Goal: Task Accomplishment & Management: Use online tool/utility

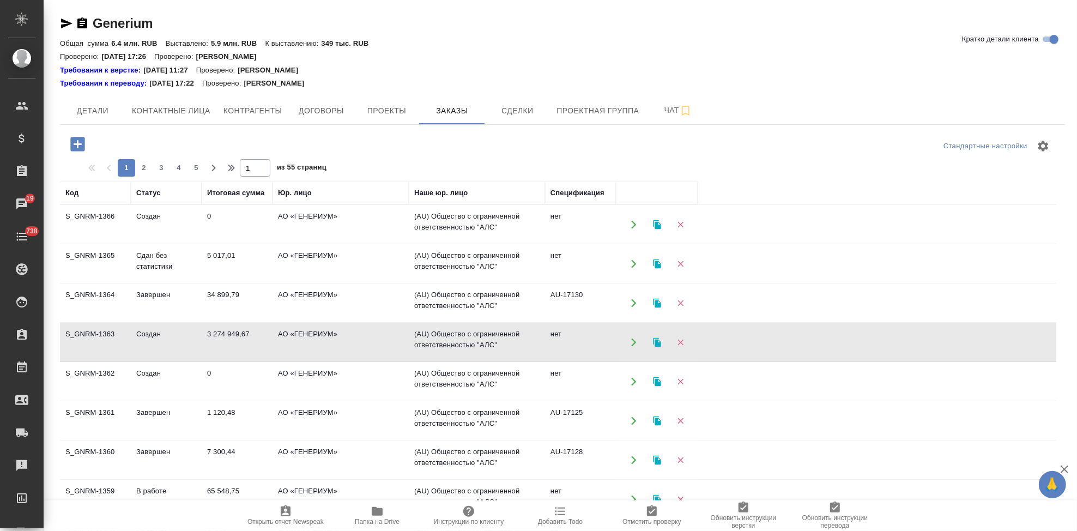
click at [158, 264] on td "Сдан без статистики" at bounding box center [166, 264] width 71 height 38
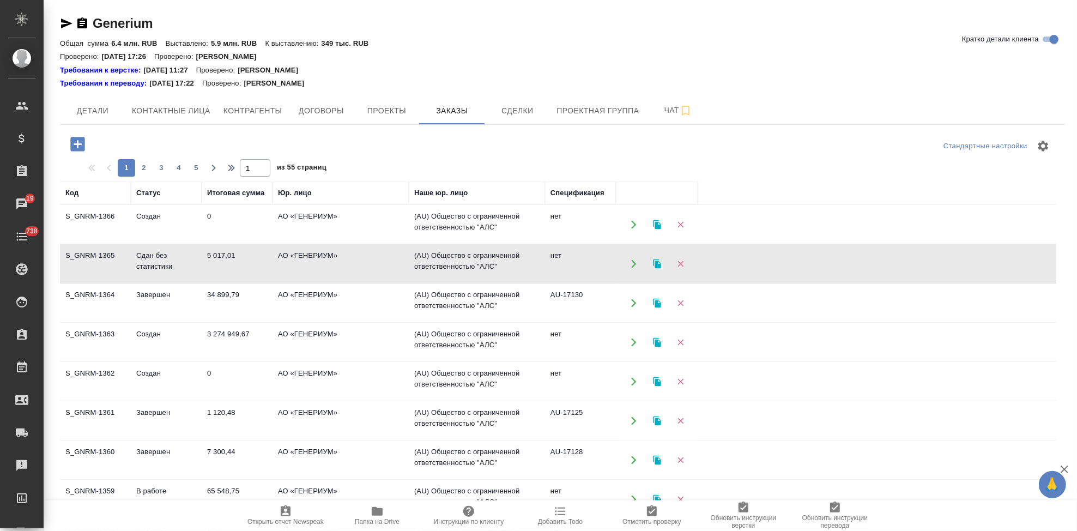
click at [158, 264] on td "Сдан без статистики" at bounding box center [166, 264] width 71 height 38
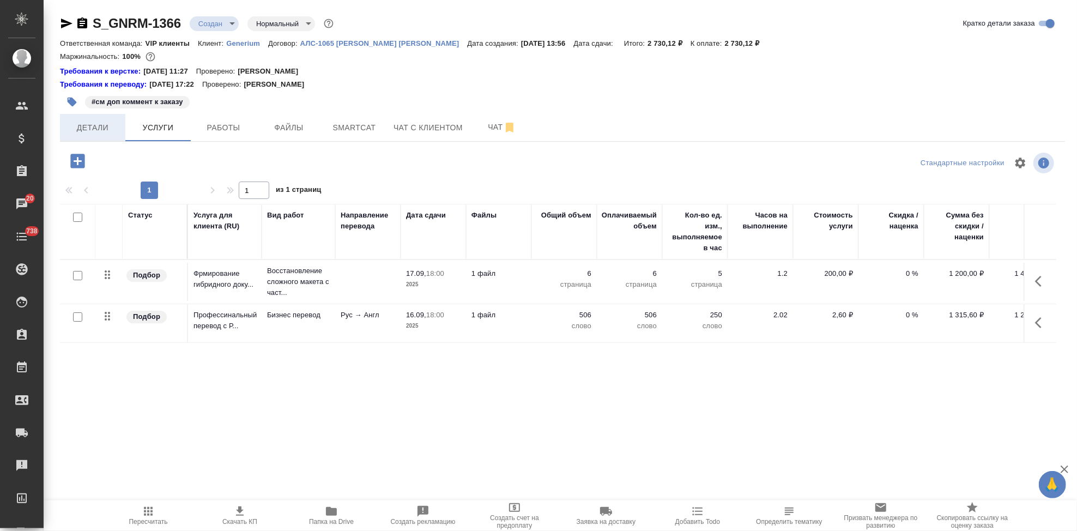
click at [94, 130] on span "Детали" at bounding box center [92, 128] width 52 height 14
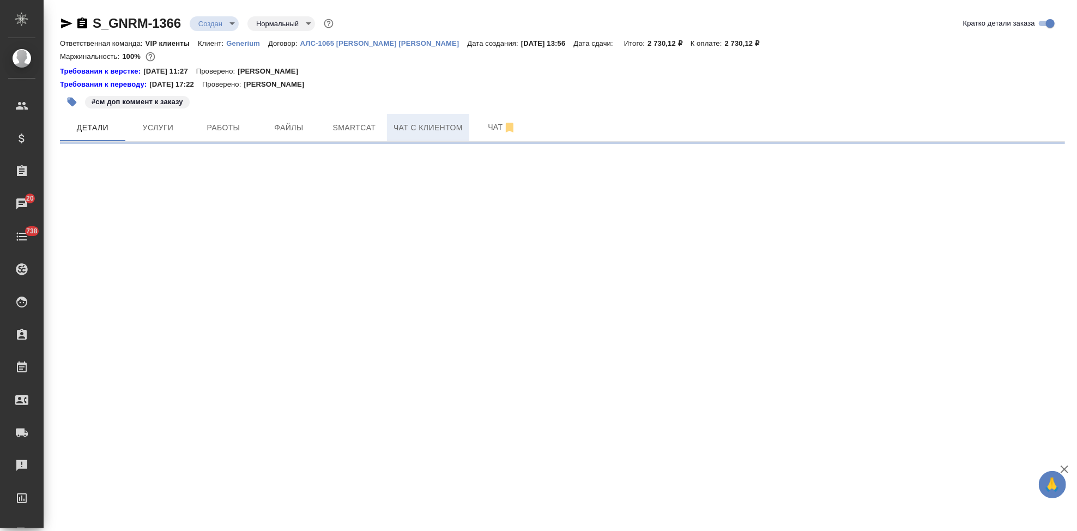
select select "RU"
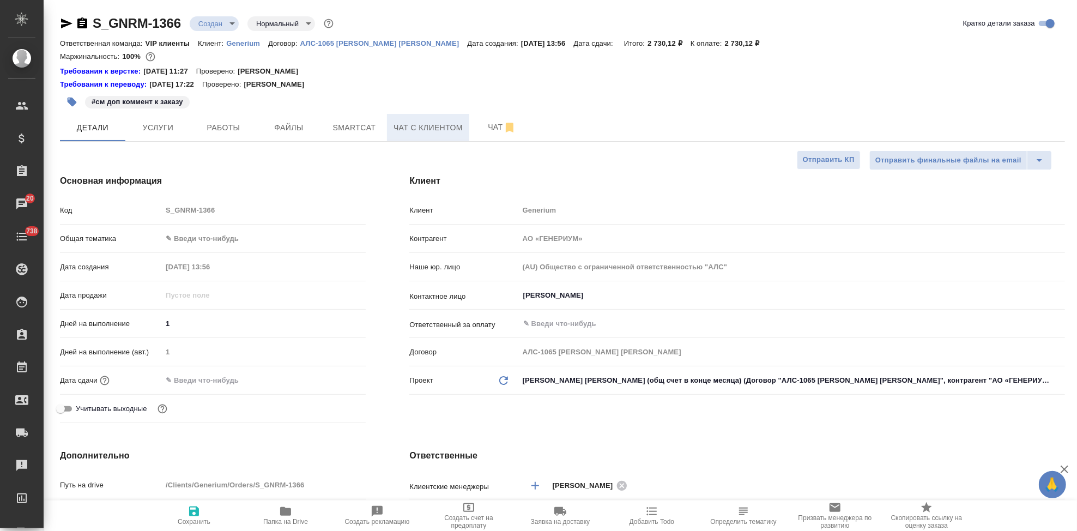
type textarea "x"
type input "Грабко Мария"
type input "Комаров Роман"
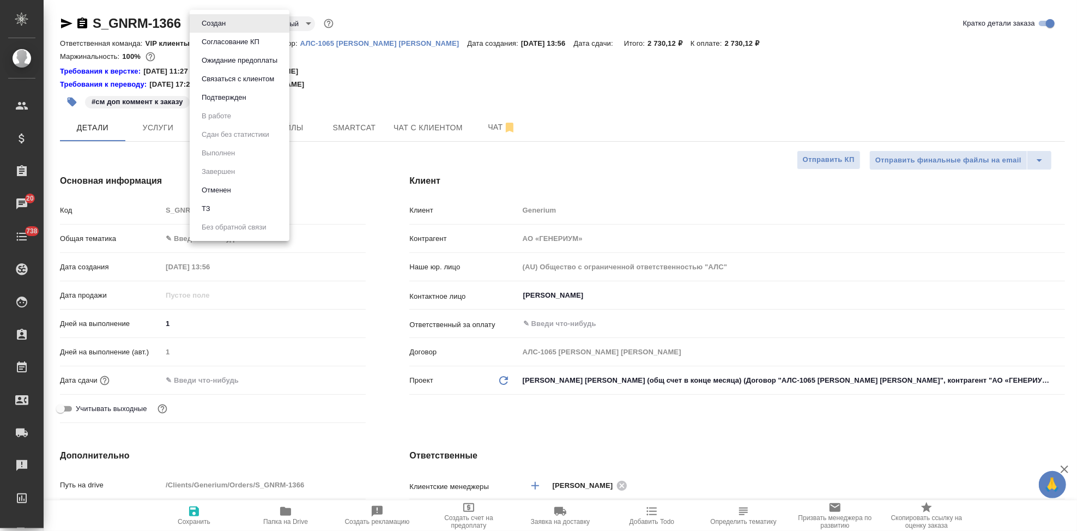
click at [234, 26] on body "🙏 .cls-1 fill:#fff; AWATERA Kabargina Anna Клиенты Спецификации Заказы 20 Чаты …" at bounding box center [538, 265] width 1077 height 531
click at [222, 93] on button "Подтвержден" at bounding box center [223, 98] width 51 height 12
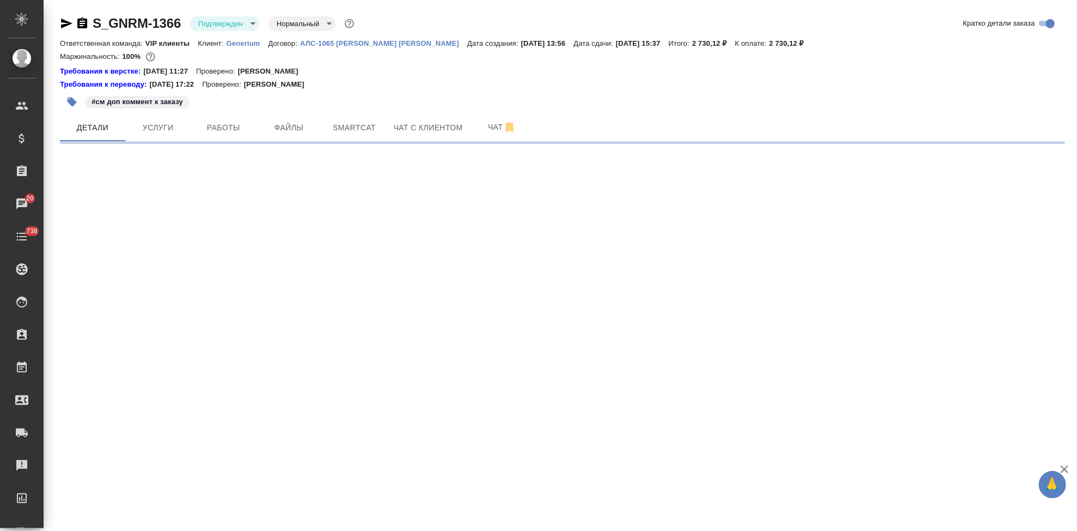
select select "RU"
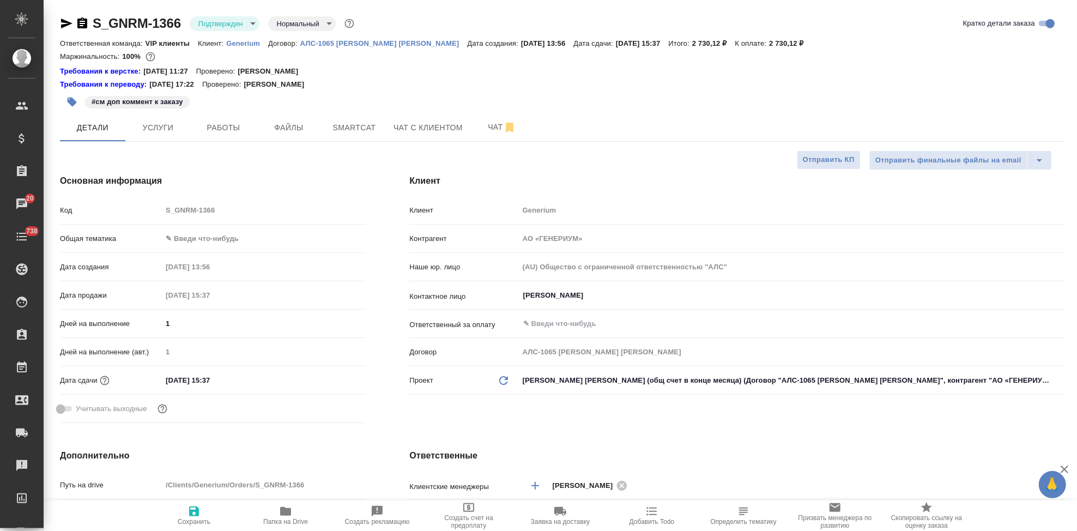
type textarea "x"
click at [242, 378] on input "16.09.2025 15:37" at bounding box center [209, 380] width 95 height 16
click at [330, 375] on icon "button" at bounding box center [334, 378] width 10 height 11
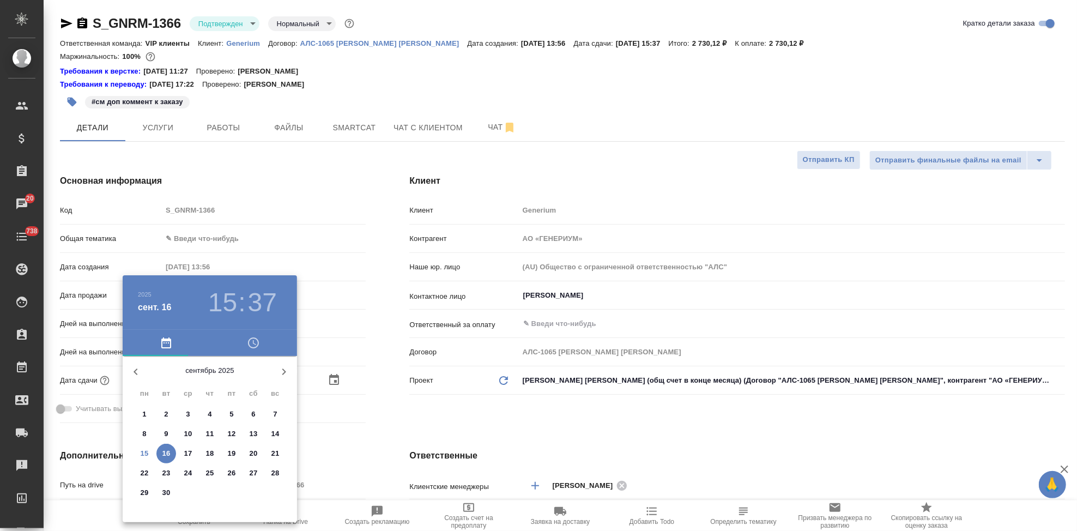
click at [165, 451] on p "16" at bounding box center [166, 453] width 8 height 11
type textarea "x"
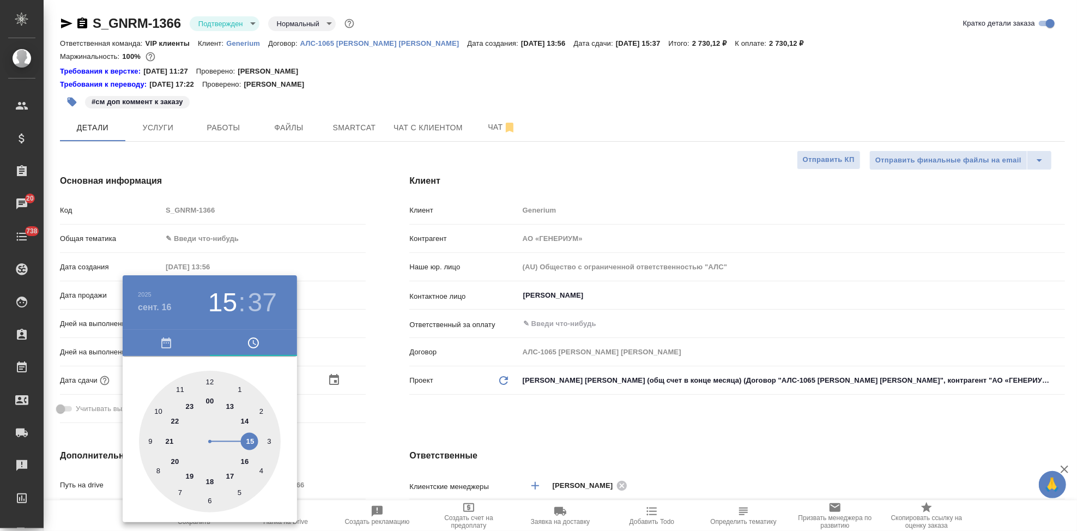
click at [244, 438] on div at bounding box center [210, 442] width 142 height 142
type textarea "x"
click at [210, 376] on div at bounding box center [210, 442] width 142 height 142
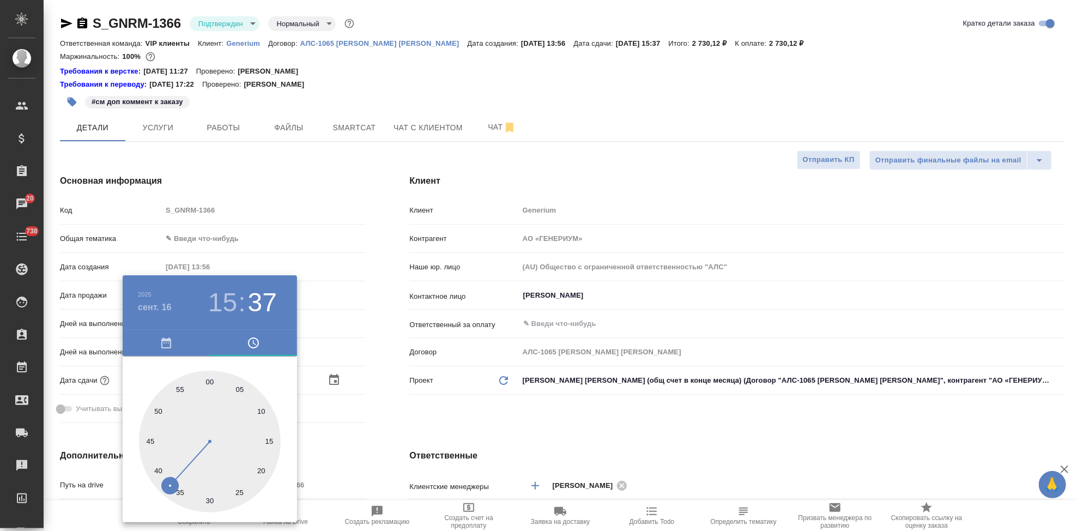
type input "16.09.2025 15:00"
type textarea "x"
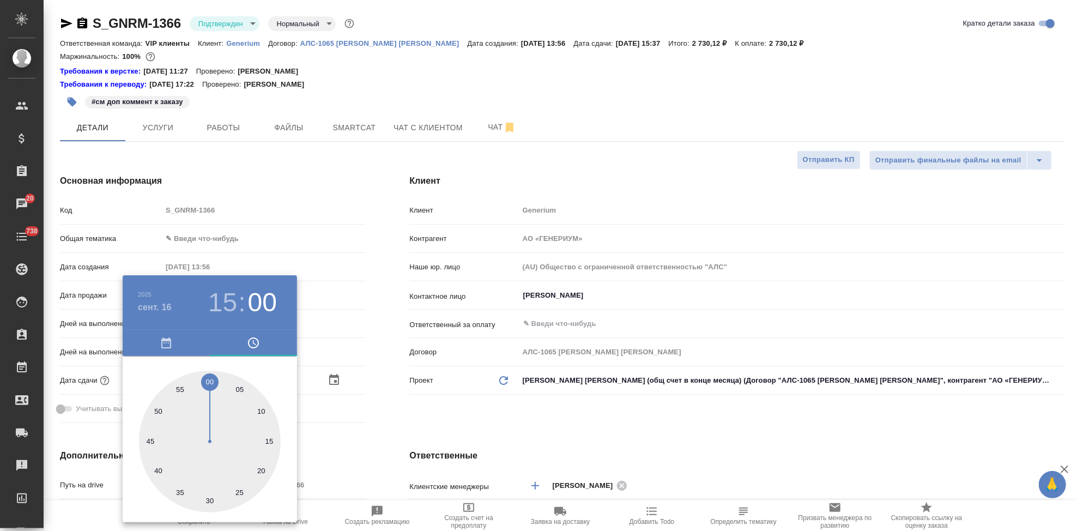
type textarea "x"
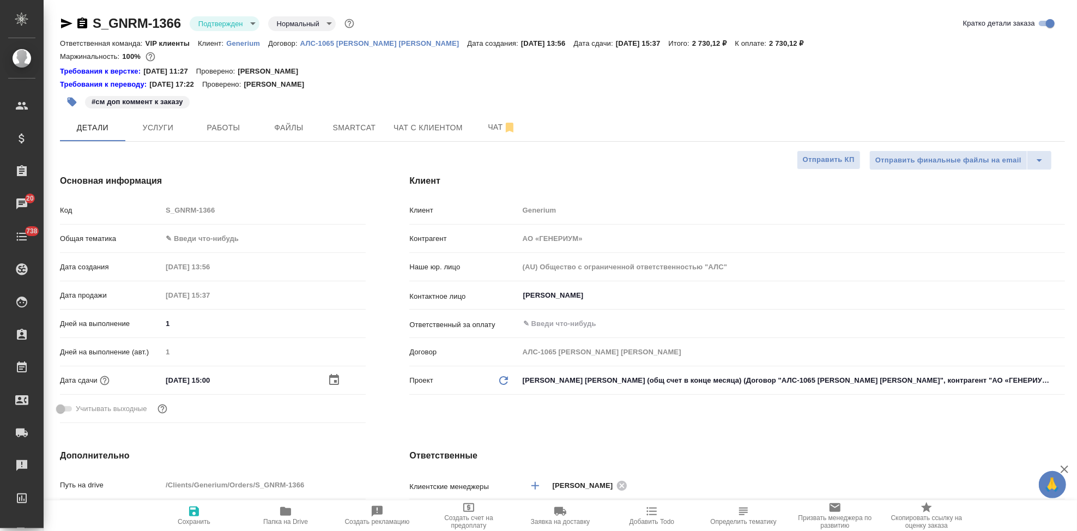
type input "16.09.2025 15:41"
type textarea "x"
drag, startPoint x: 171, startPoint y: 437, endPoint x: 187, endPoint y: 516, distance: 80.2
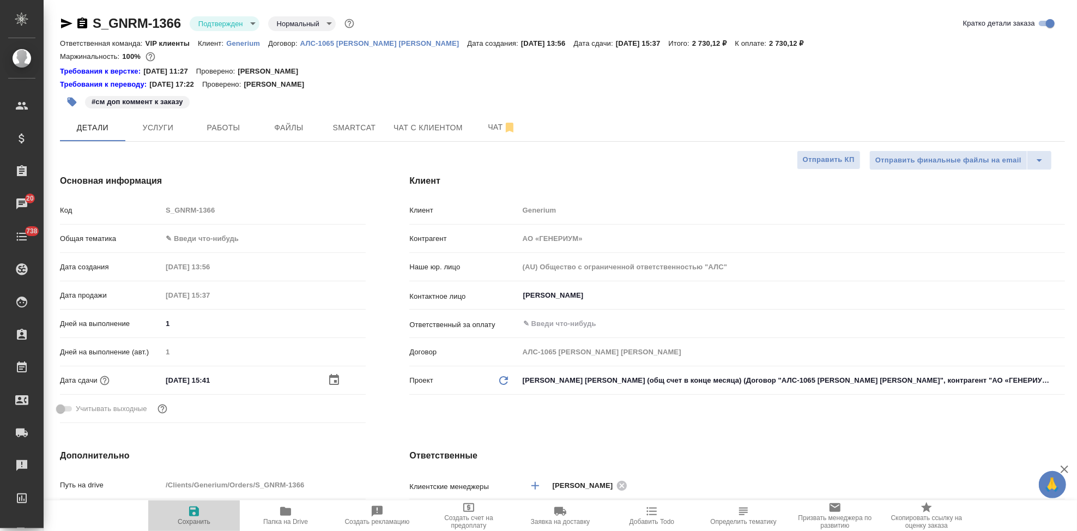
click at [187, 516] on span "Сохранить" at bounding box center [194, 515] width 78 height 21
type textarea "x"
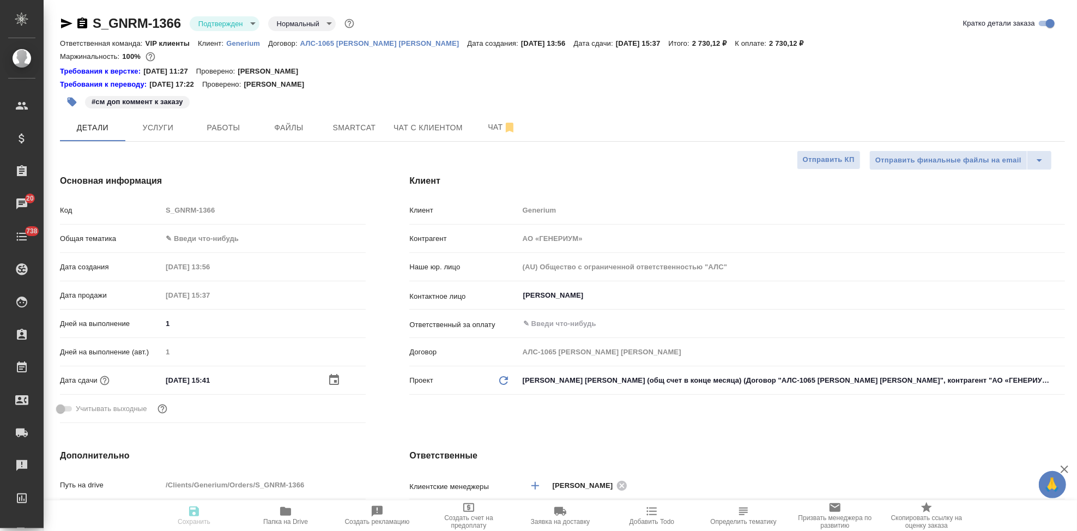
type textarea "x"
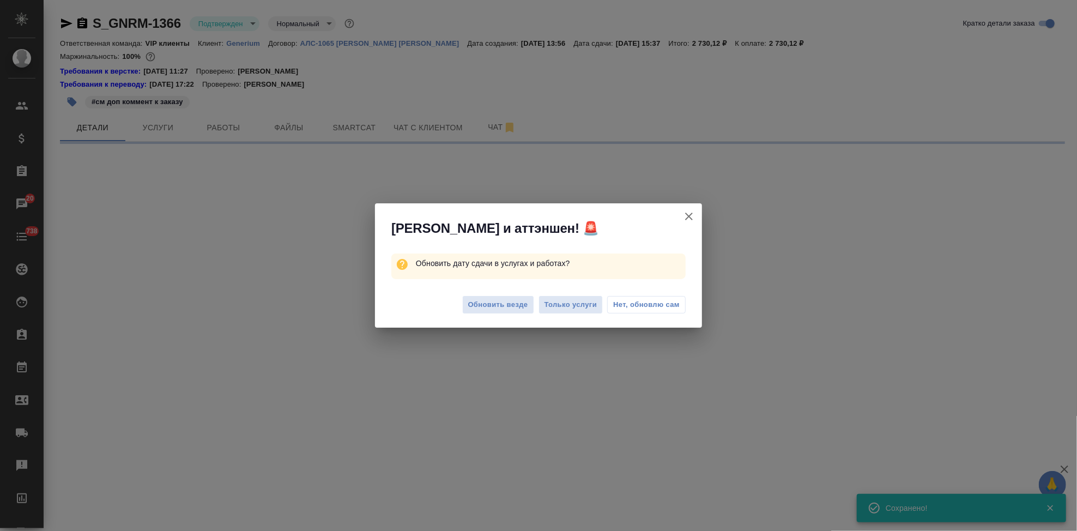
select select "RU"
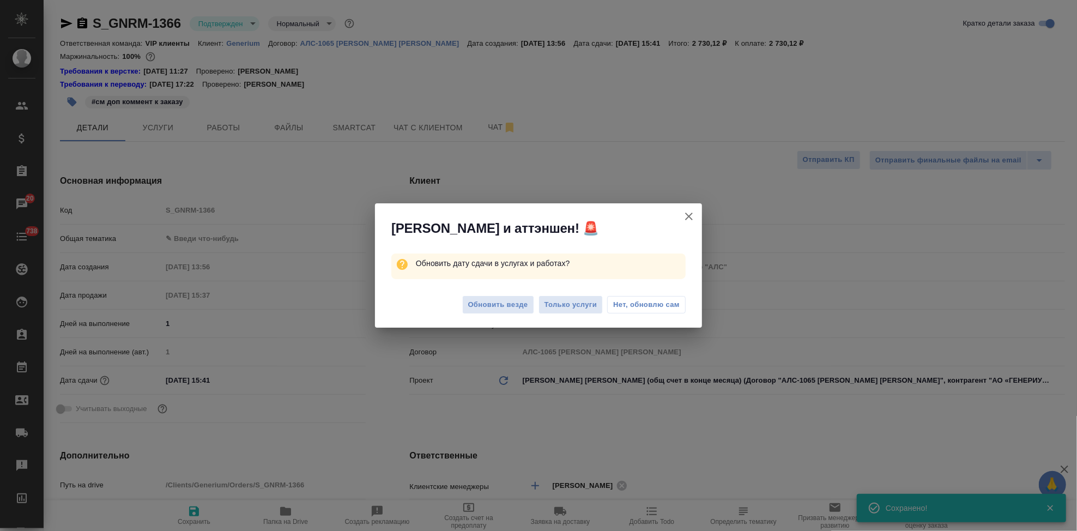
type textarea "x"
click at [251, 378] on div "Алоха и аттэншен! 🚨 Обновить дату сдачи в услугах и работах? Обновить везде Тол…" at bounding box center [538, 265] width 1077 height 531
click at [235, 374] on div "Алоха и аттэншен! 🚨 Обновить дату сдачи в услугах и работах? Обновить везде Тол…" at bounding box center [538, 265] width 1077 height 531
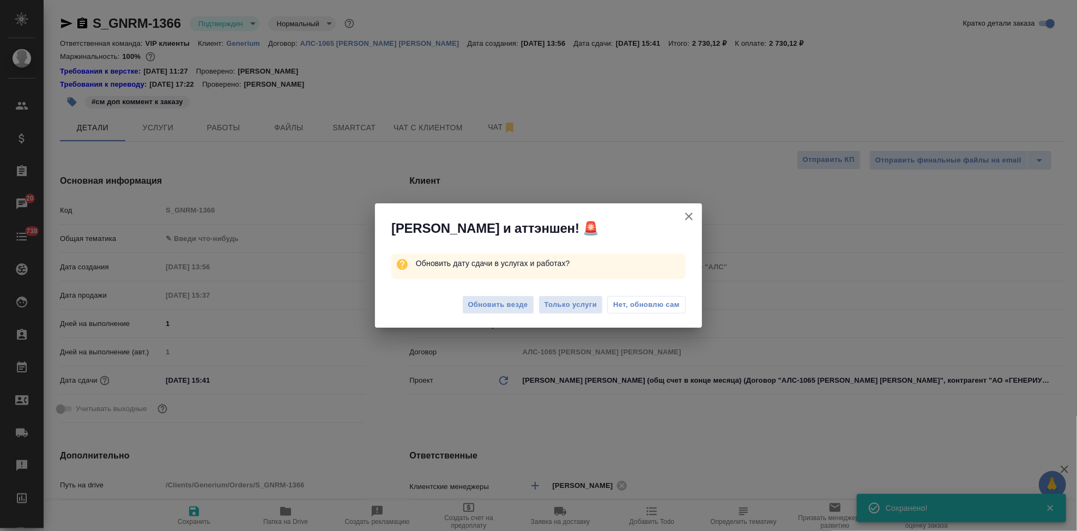
click at [687, 216] on icon "button" at bounding box center [688, 216] width 13 height 13
type textarea "x"
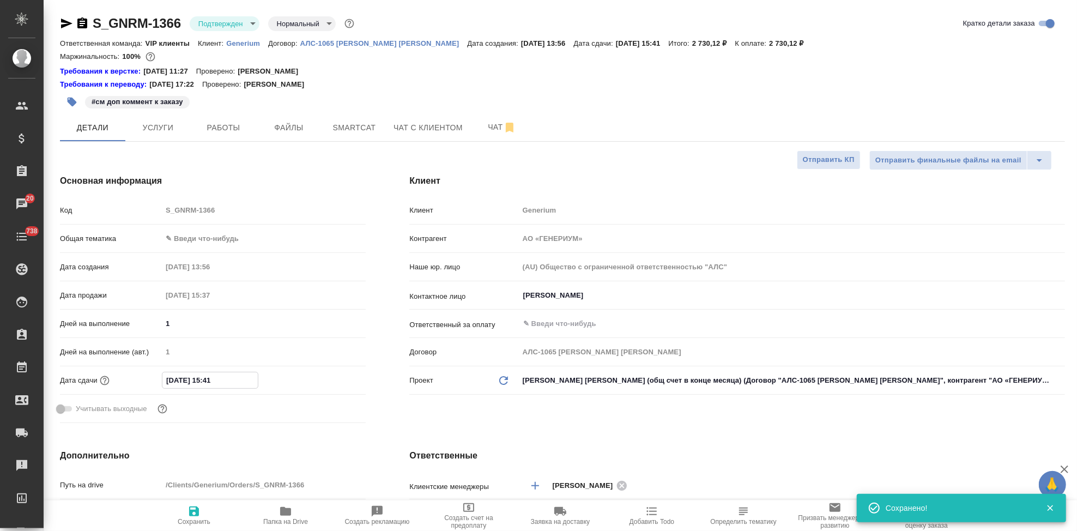
click at [228, 373] on input "16.09.2025 15:41" at bounding box center [209, 380] width 95 height 16
type input "16.09.2025 15:__"
type textarea "x"
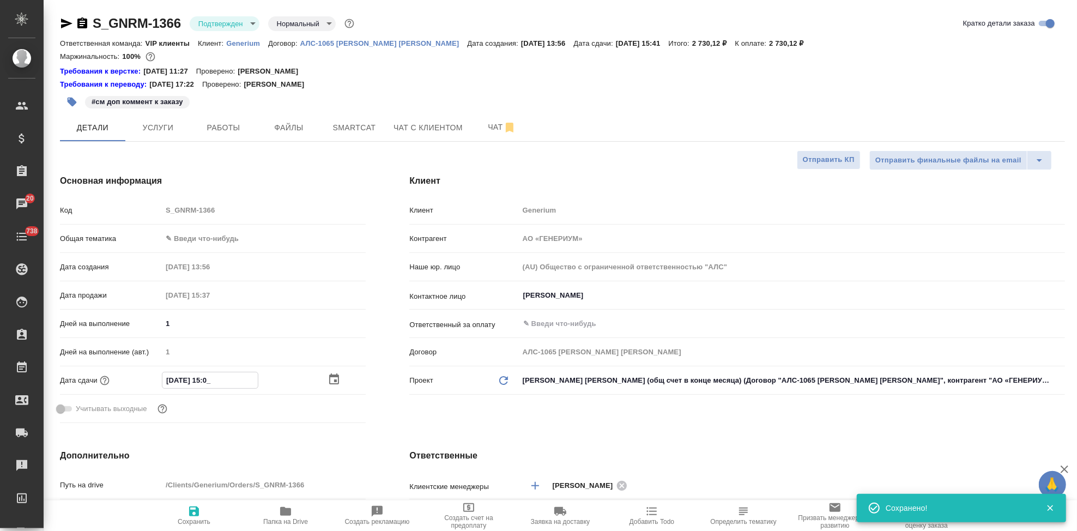
type input "16.09.2025 15:00"
type textarea "x"
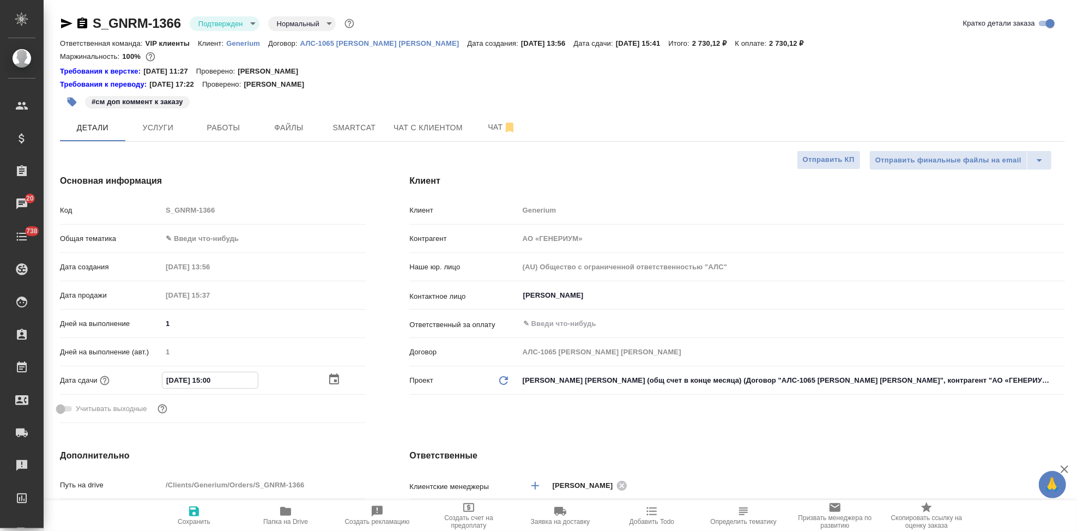
type input "16.09.2025 15:00"
click at [500, 409] on div "Клиент Клиент Generium Контрагент АО «ГЕНЕРИУМ» Наше юр. лицо (AU) Общество с о…" at bounding box center [736, 301] width 699 height 296
click at [197, 516] on icon "button" at bounding box center [194, 511] width 10 height 10
type textarea "x"
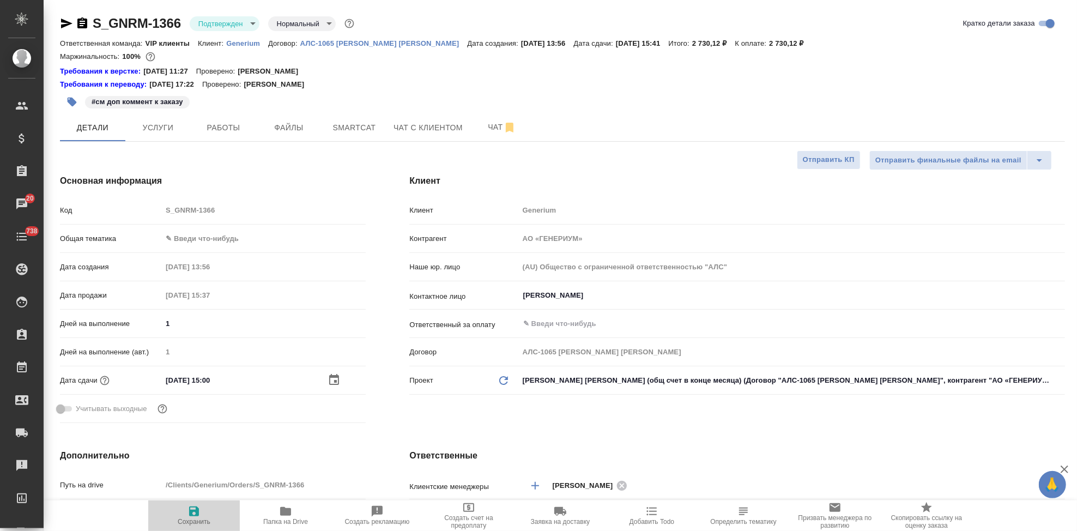
type textarea "x"
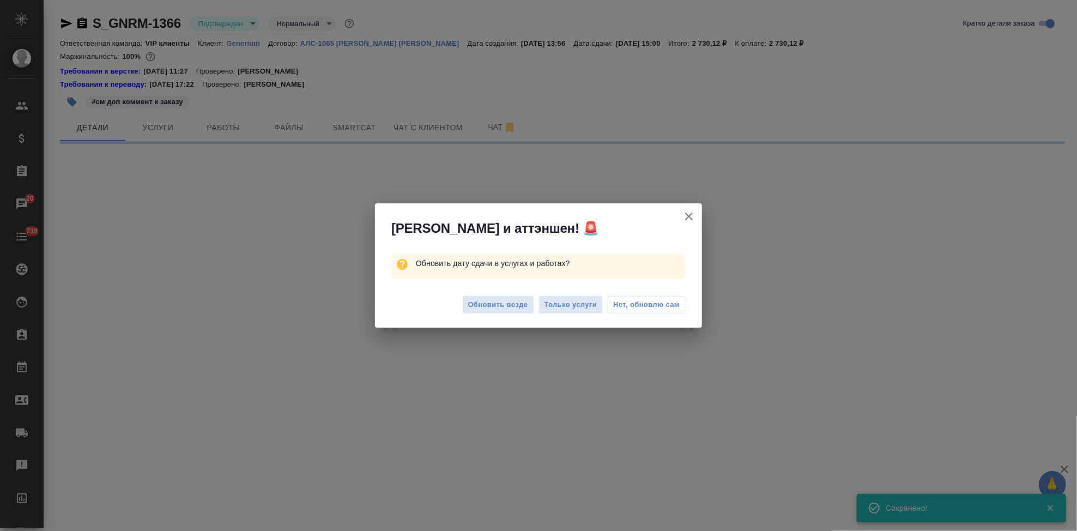
select select "RU"
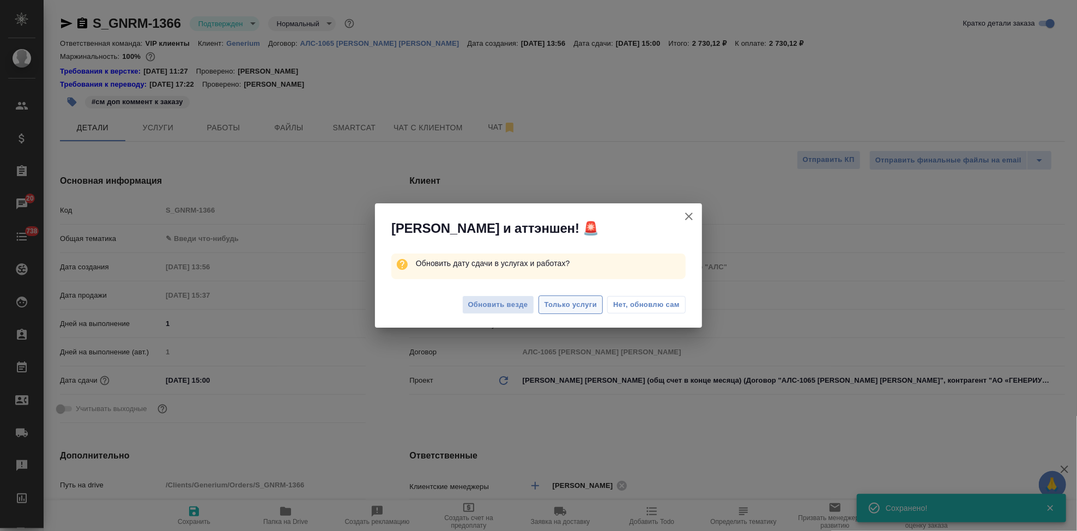
type textarea "x"
click at [515, 307] on span "Обновить везде" at bounding box center [498, 305] width 60 height 13
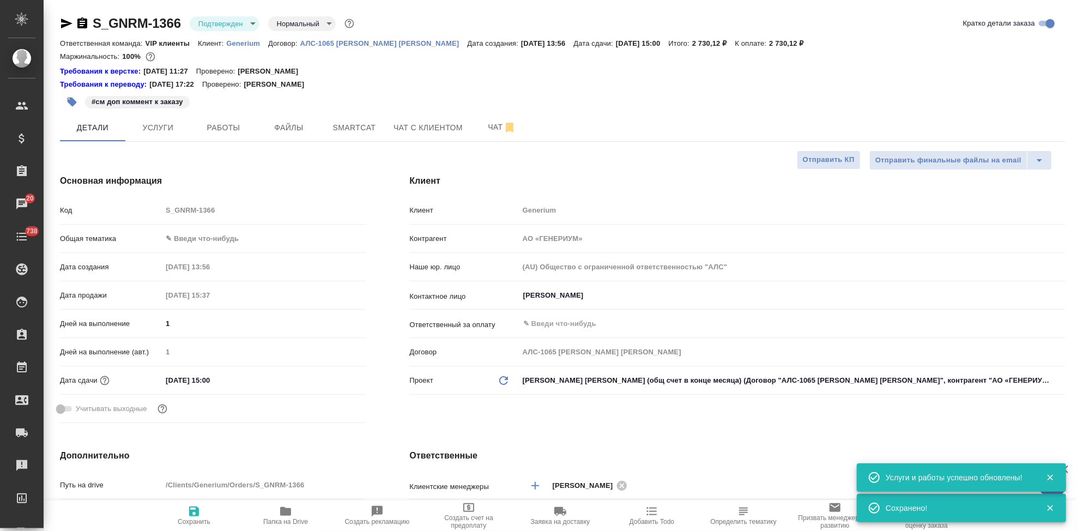
type textarea "x"
click at [495, 122] on span "Чат" at bounding box center [502, 127] width 52 height 14
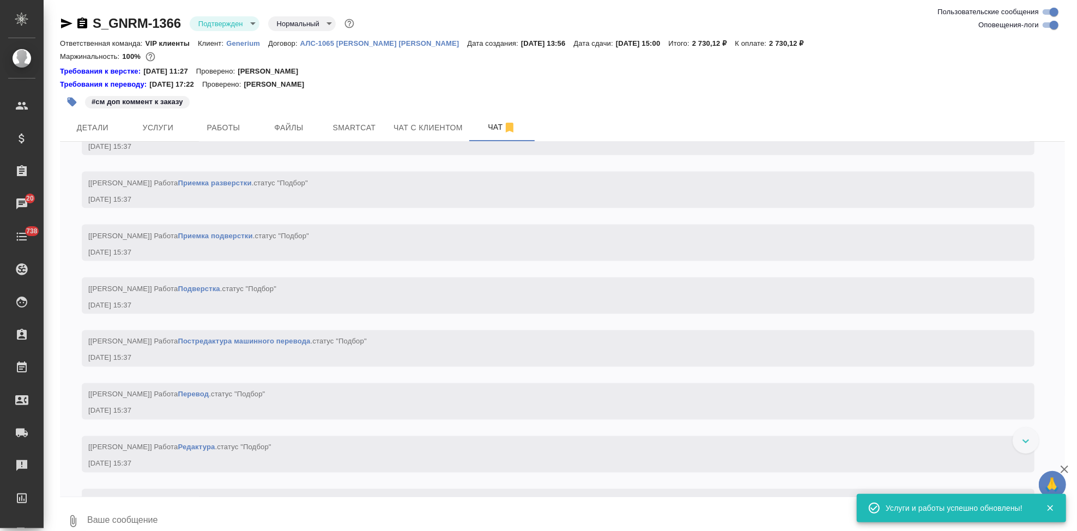
click at [167, 512] on textarea at bounding box center [575, 520] width 979 height 37
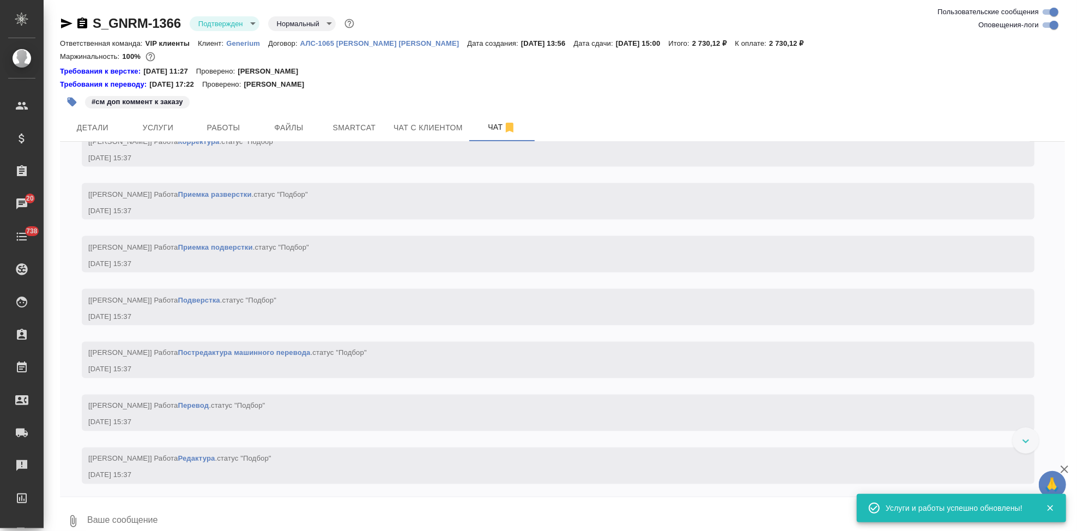
scroll to position [1410, 0]
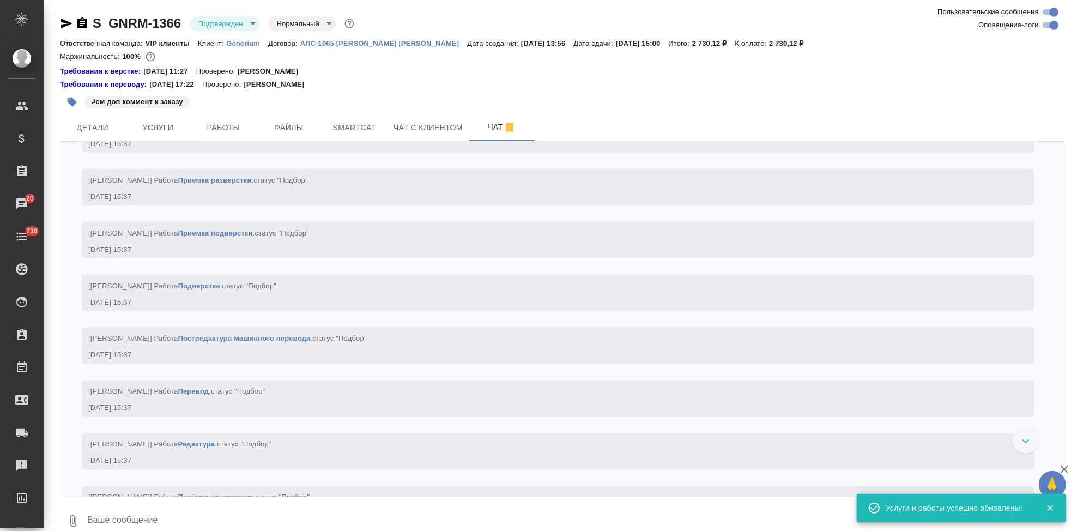
type textarea """
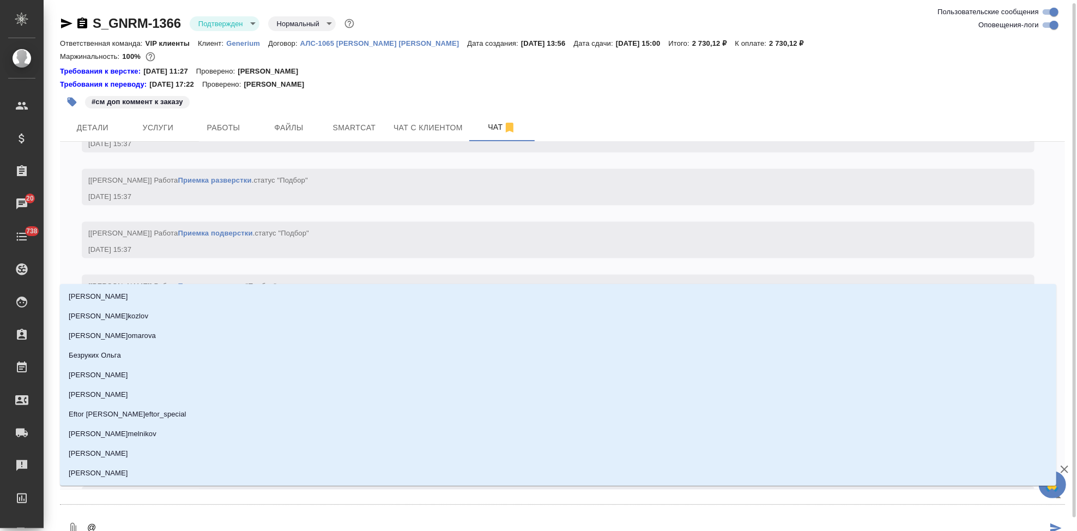
scroll to position [2, 0]
type textarea "@г"
type input "г"
type textarea "@гр"
type input "гр"
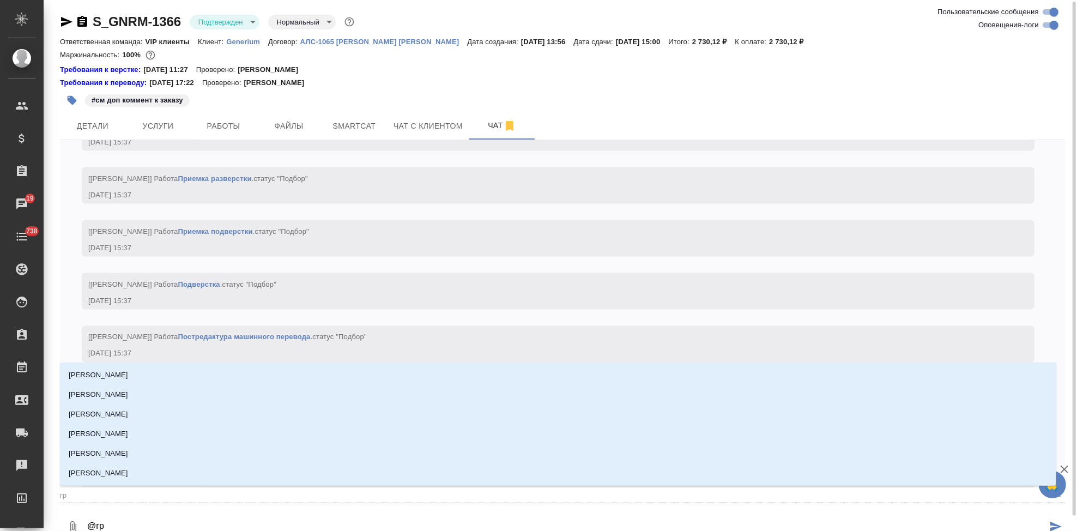
type textarea "@гра"
type input "гра"
type textarea "@граб"
type input "граб"
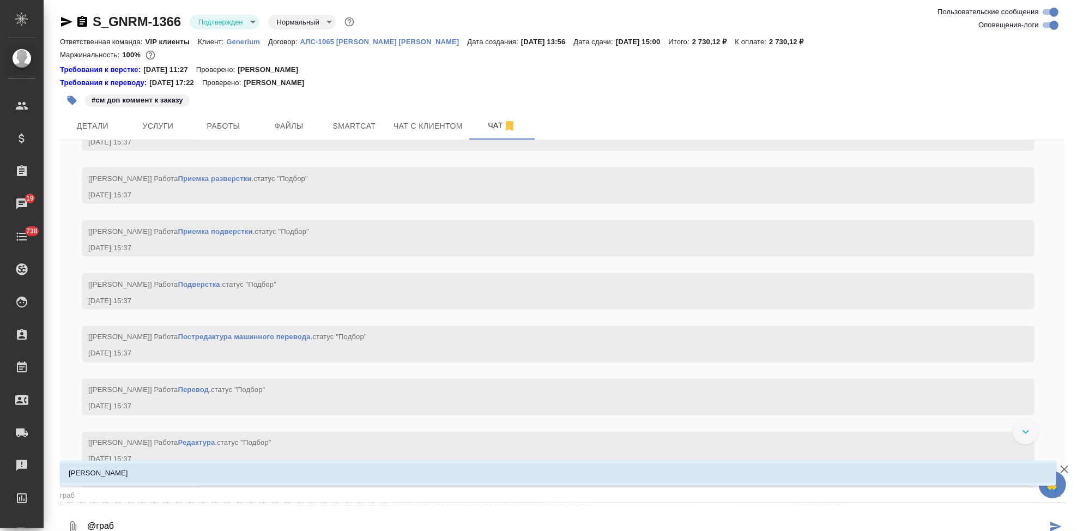
click at [276, 470] on li "Грабко Мария" at bounding box center [558, 473] width 996 height 20
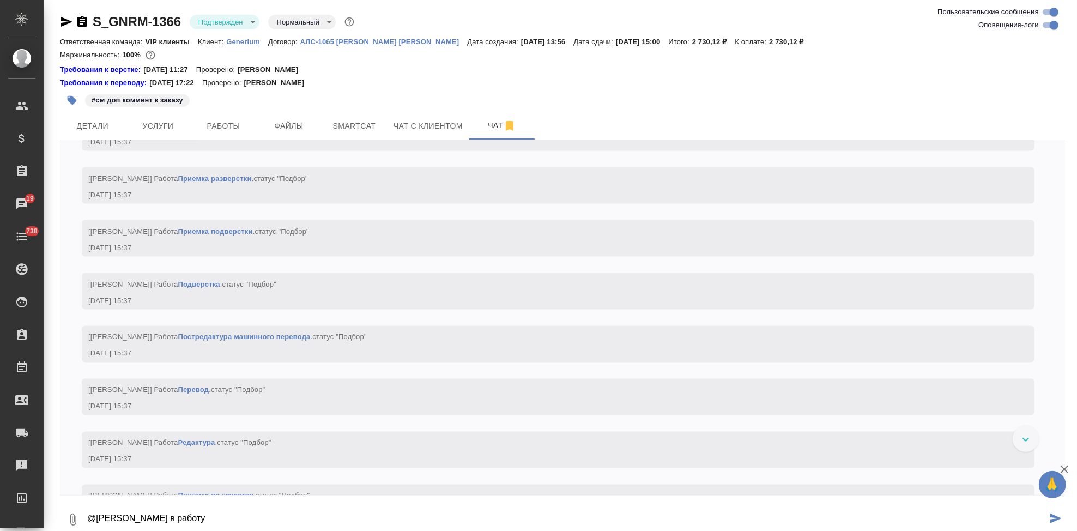
type textarea "@Грабко Мария в работу"
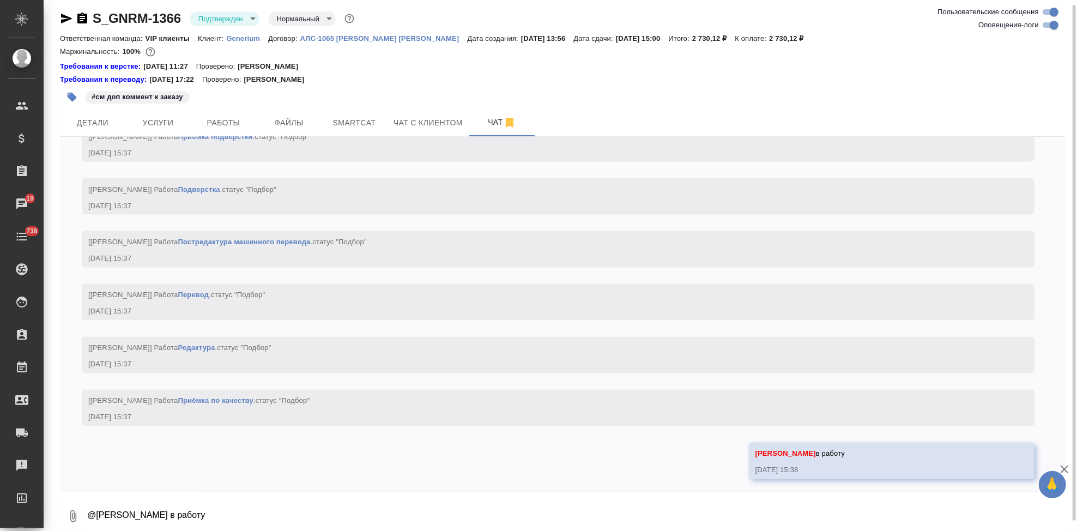
scroll to position [1516, 0]
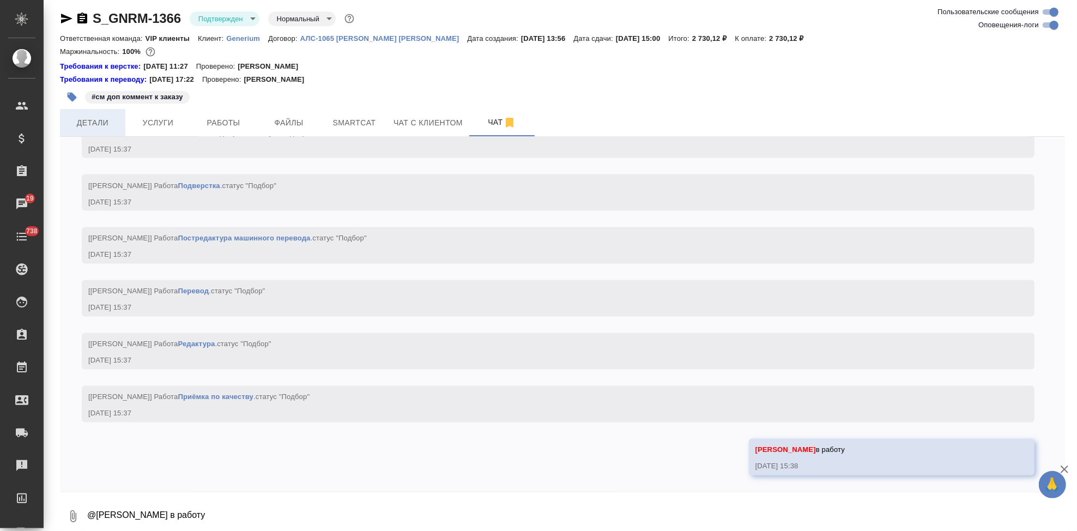
click at [117, 126] on span "Детали" at bounding box center [92, 123] width 52 height 14
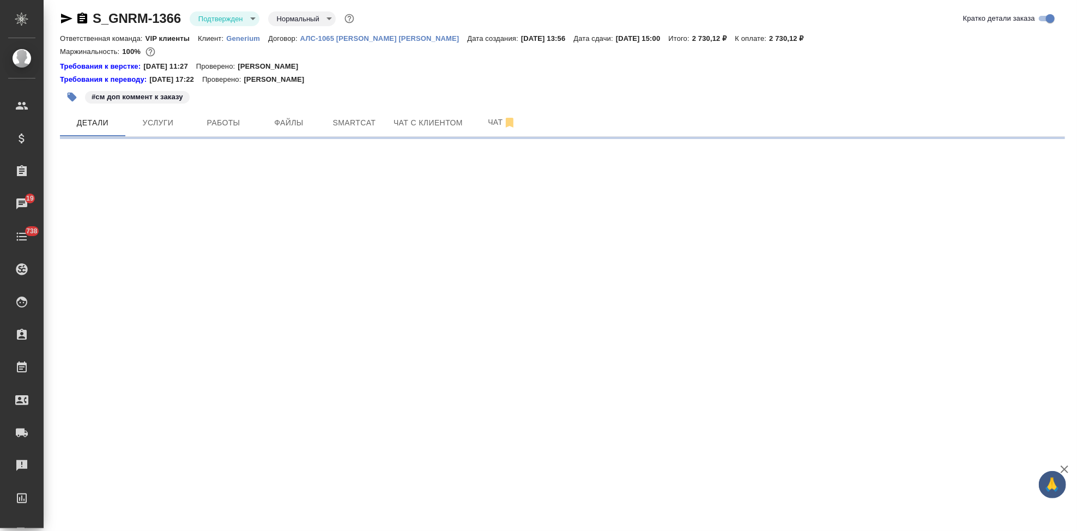
select select "RU"
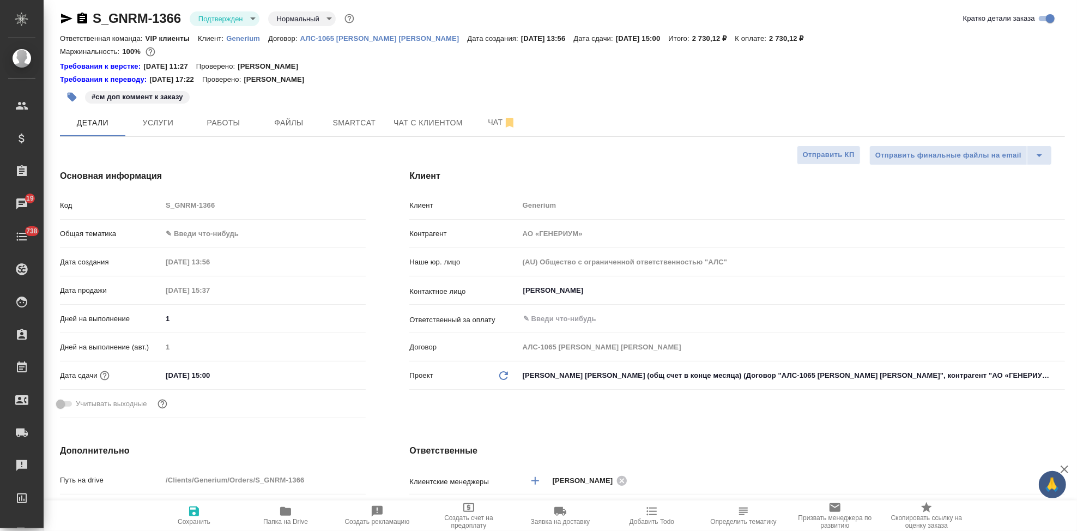
type textarea "x"
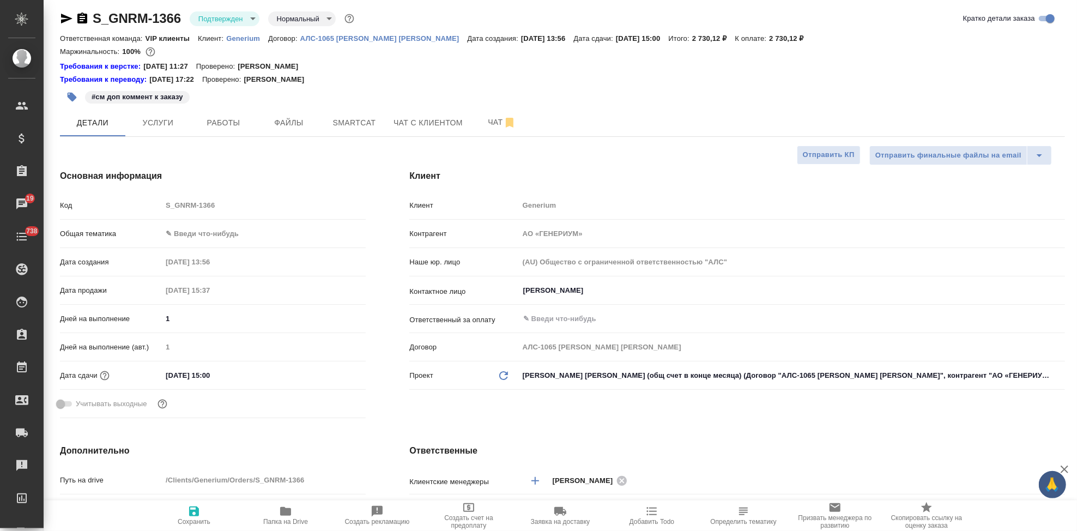
type textarea "x"
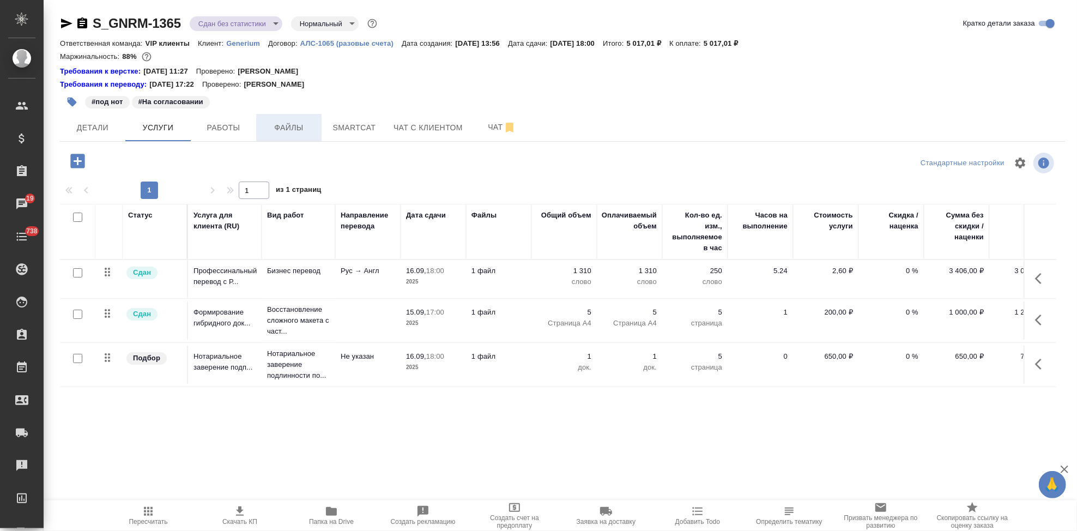
click at [289, 129] on span "Файлы" at bounding box center [289, 128] width 52 height 14
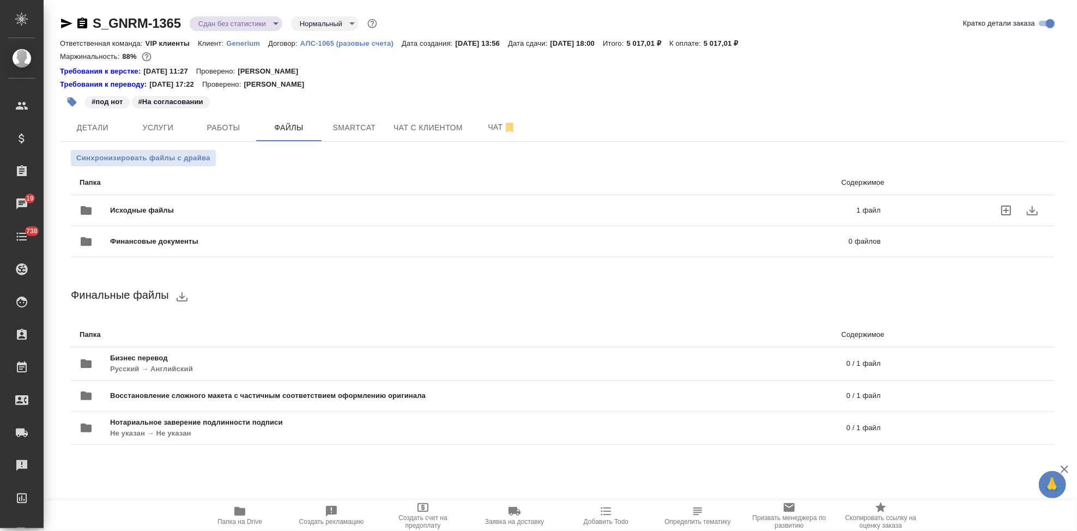
click at [950, 209] on div at bounding box center [974, 210] width 143 height 26
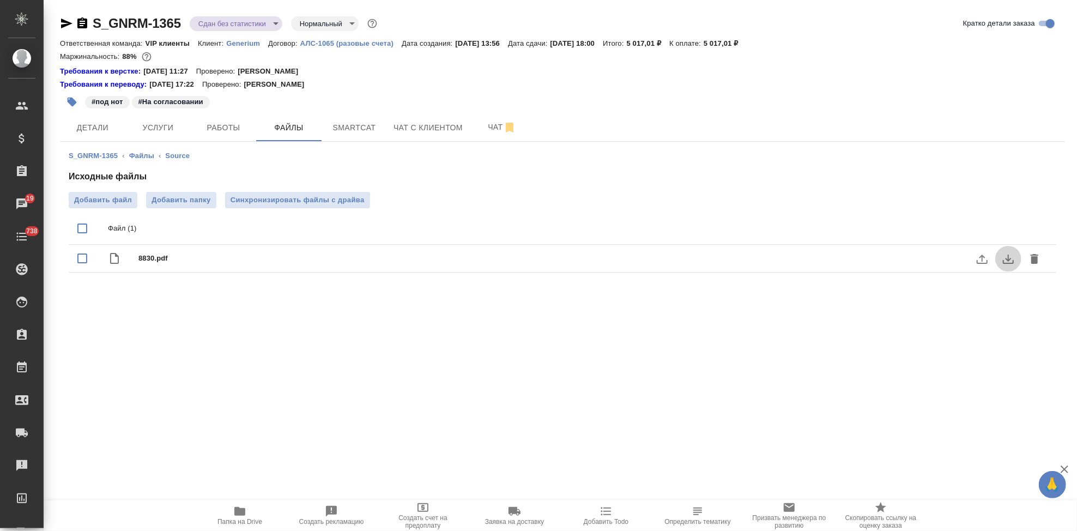
click at [1010, 264] on icon "download" at bounding box center [1008, 258] width 13 height 13
click at [153, 129] on span "Услуги" at bounding box center [158, 128] width 52 height 14
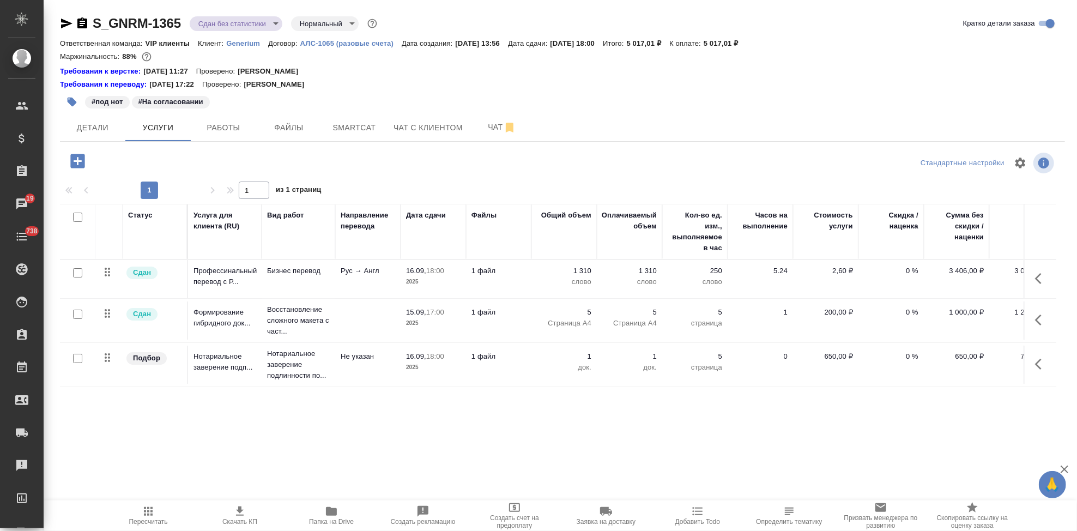
click at [75, 164] on icon "button" at bounding box center [77, 161] width 14 height 14
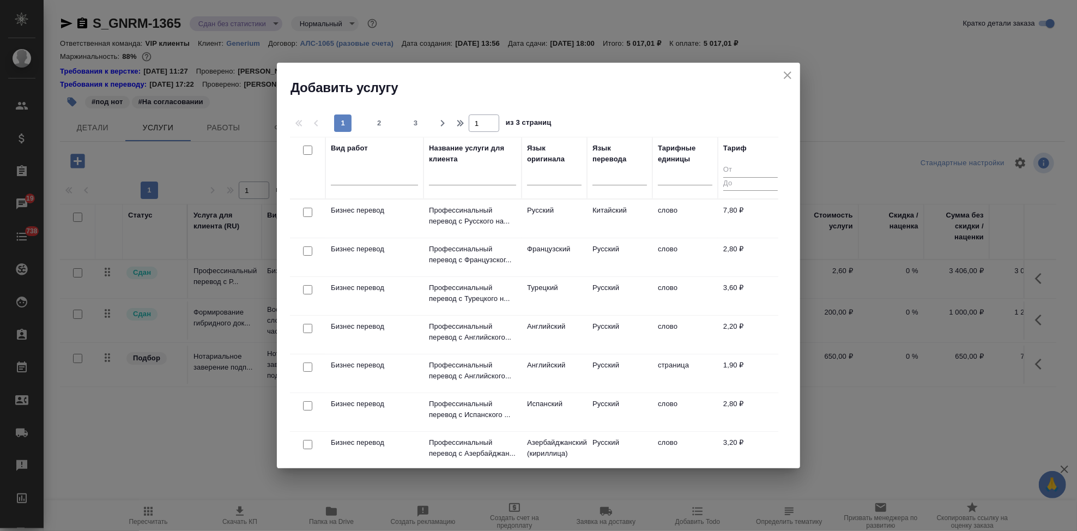
click at [460, 183] on input "text" at bounding box center [472, 179] width 87 height 14
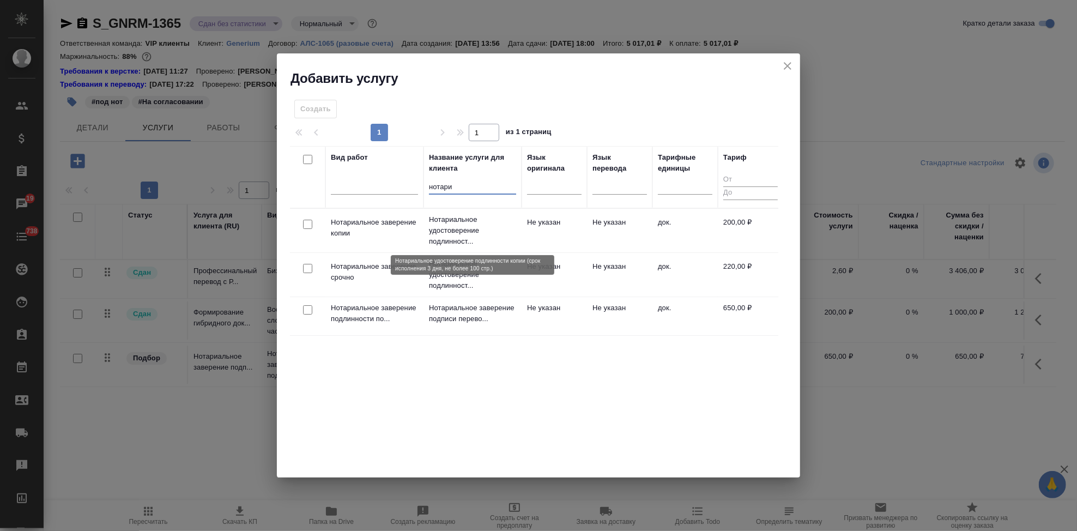
type input "нотари"
click at [491, 237] on p "Нотариальное удостоверение подлинност..." at bounding box center [472, 230] width 87 height 33
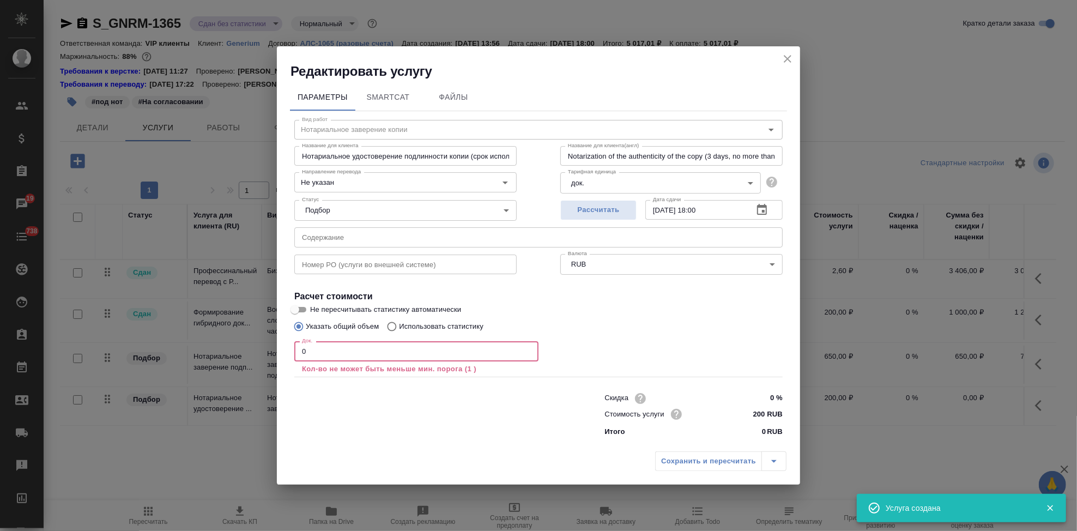
click at [343, 355] on input "0" at bounding box center [416, 351] width 244 height 20
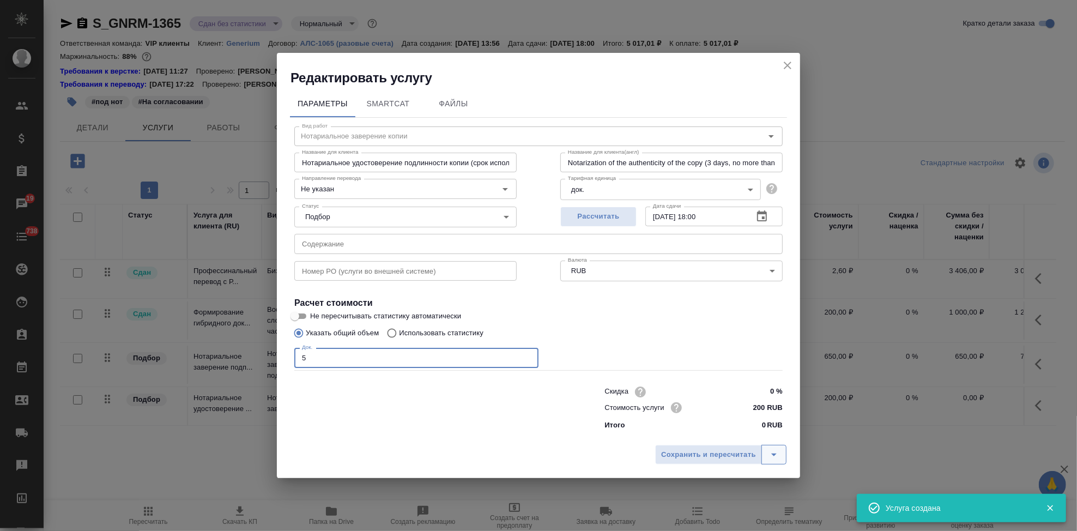
type input "5"
click at [779, 458] on icon "split button" at bounding box center [773, 454] width 13 height 13
click at [717, 438] on li "Сохранить" at bounding box center [722, 431] width 131 height 17
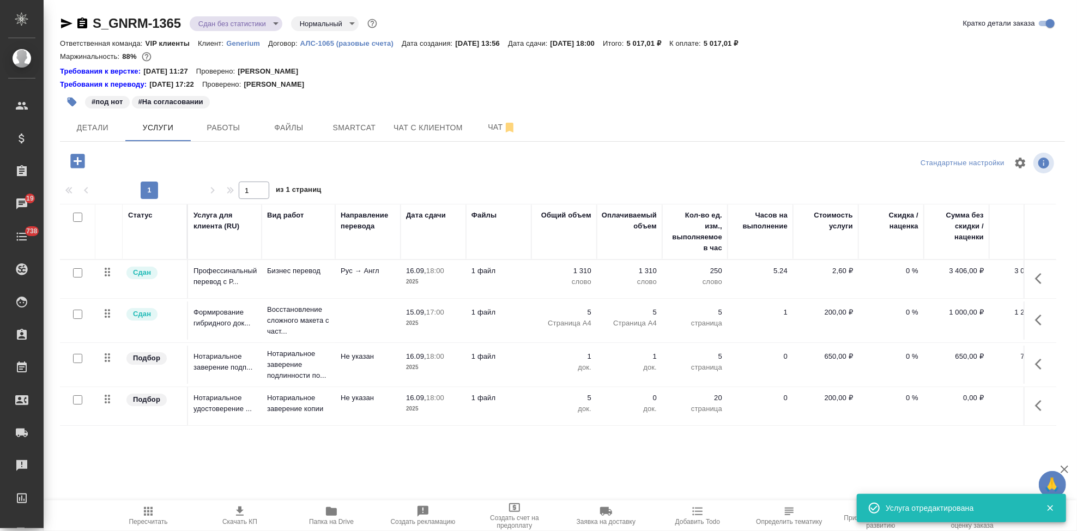
click at [154, 518] on span "Пересчитать" at bounding box center [148, 522] width 39 height 8
drag, startPoint x: 367, startPoint y: 84, endPoint x: 337, endPoint y: 160, distance: 81.5
click at [367, 84] on div "Требования к переводу: 19.01.2024 17:22 Проверено: Фокина Наталья" at bounding box center [562, 84] width 1005 height 11
click at [249, 523] on span "Скачать КП" at bounding box center [239, 522] width 35 height 8
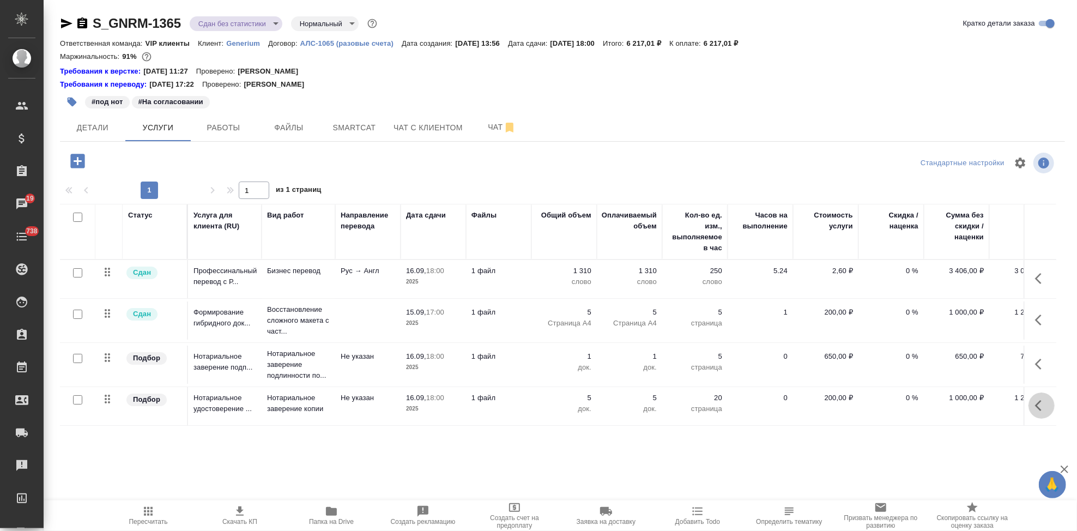
click at [1034, 407] on button "button" at bounding box center [1041, 405] width 26 height 26
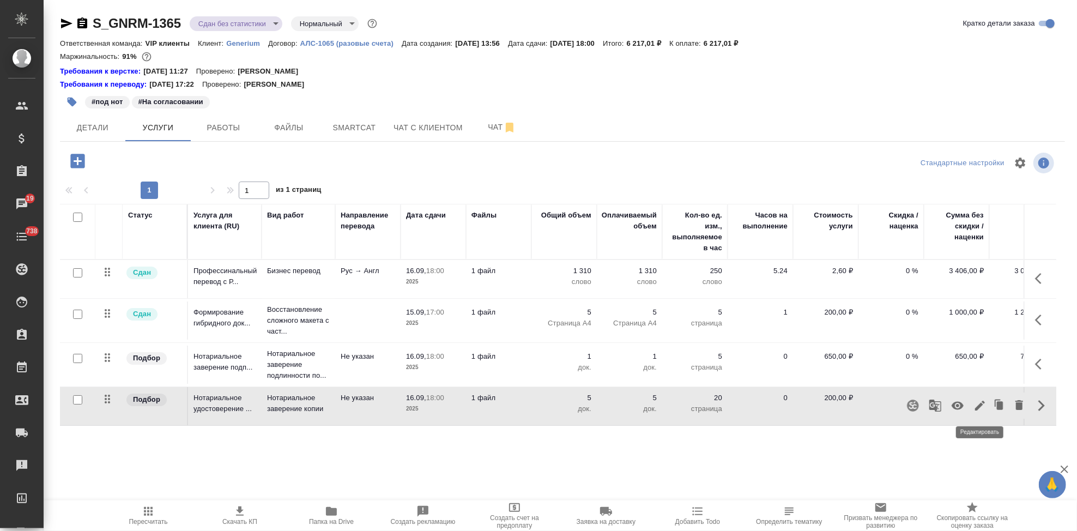
click at [974, 410] on icon "button" at bounding box center [979, 405] width 13 height 13
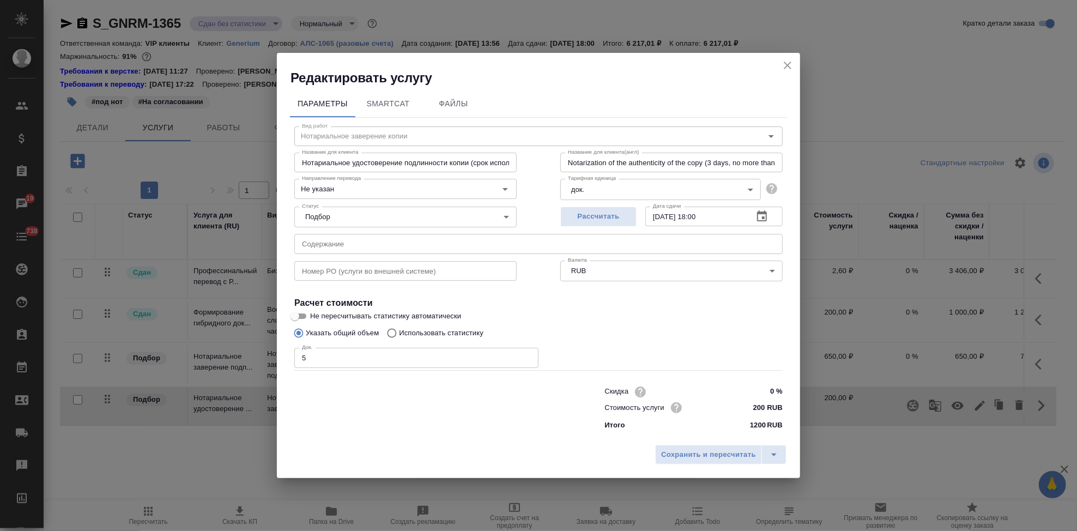
click at [702, 192] on body "🙏 .cls-1 fill:#fff; AWATERA Kabargina Anna Клиенты Спецификации Заказы 19 Чаты …" at bounding box center [538, 265] width 1077 height 531
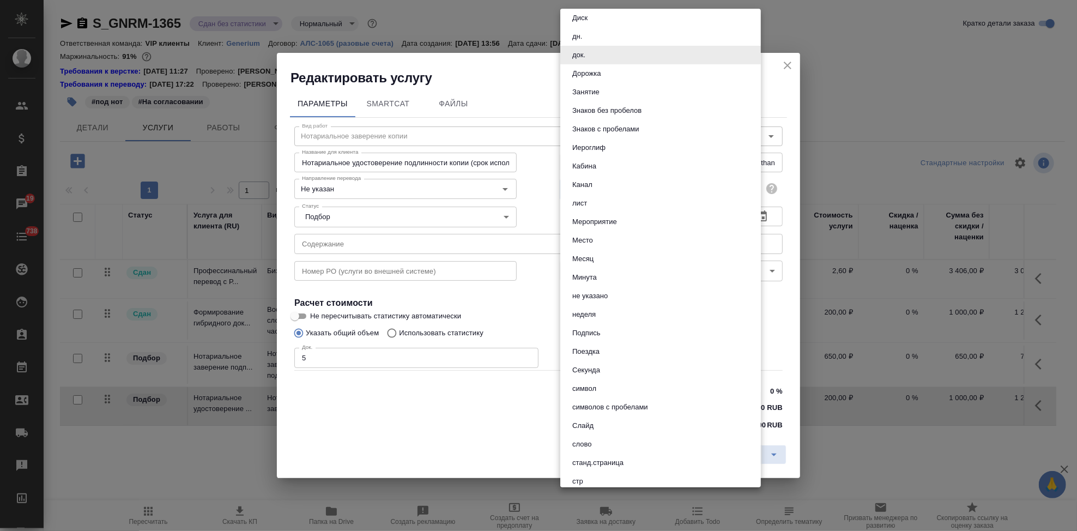
scroll to position [181, 0]
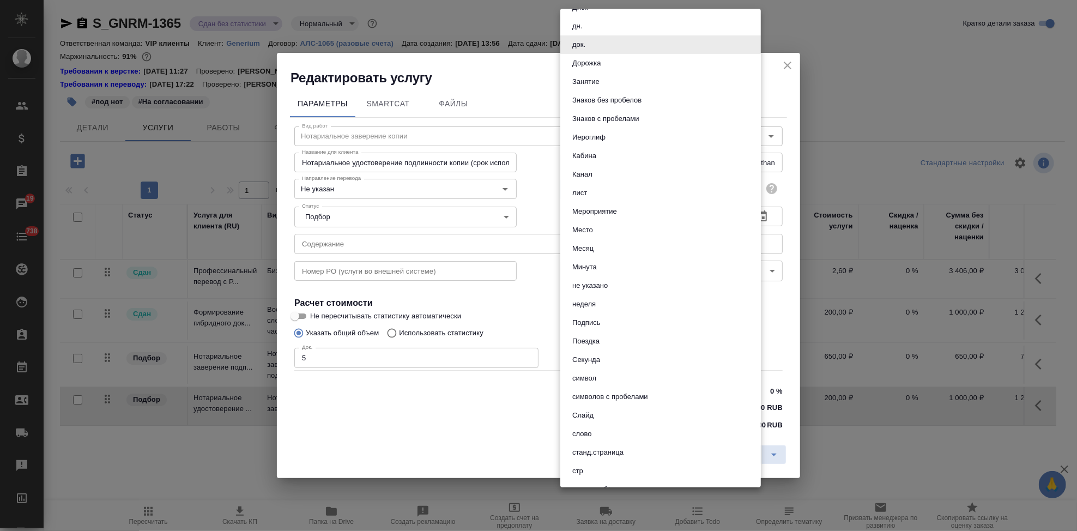
click at [591, 470] on li "стр" at bounding box center [660, 471] width 201 height 19
type input "66b0908298a61b6051bad906"
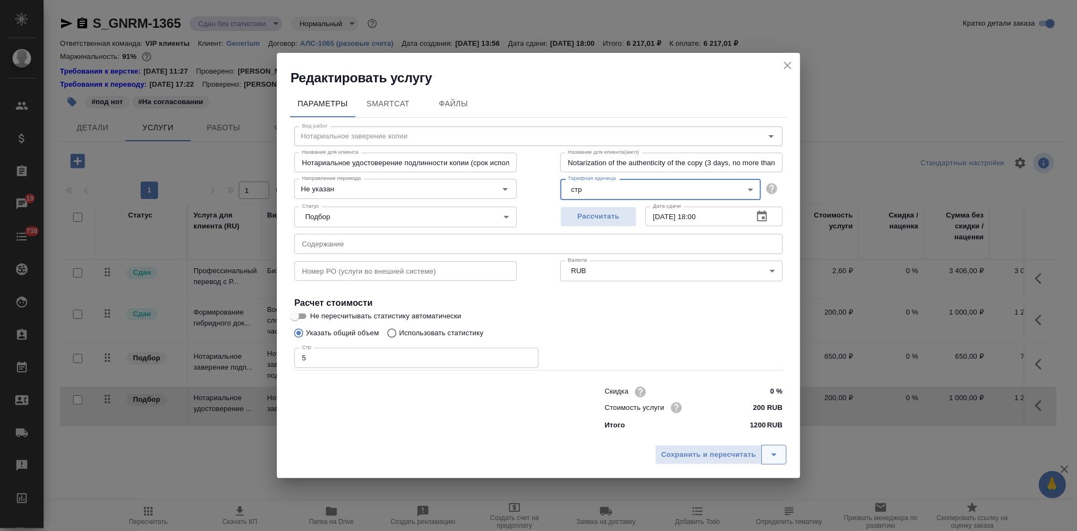
click at [771, 454] on icon "split button" at bounding box center [773, 454] width 13 height 13
click at [724, 433] on li "Сохранить" at bounding box center [722, 431] width 131 height 17
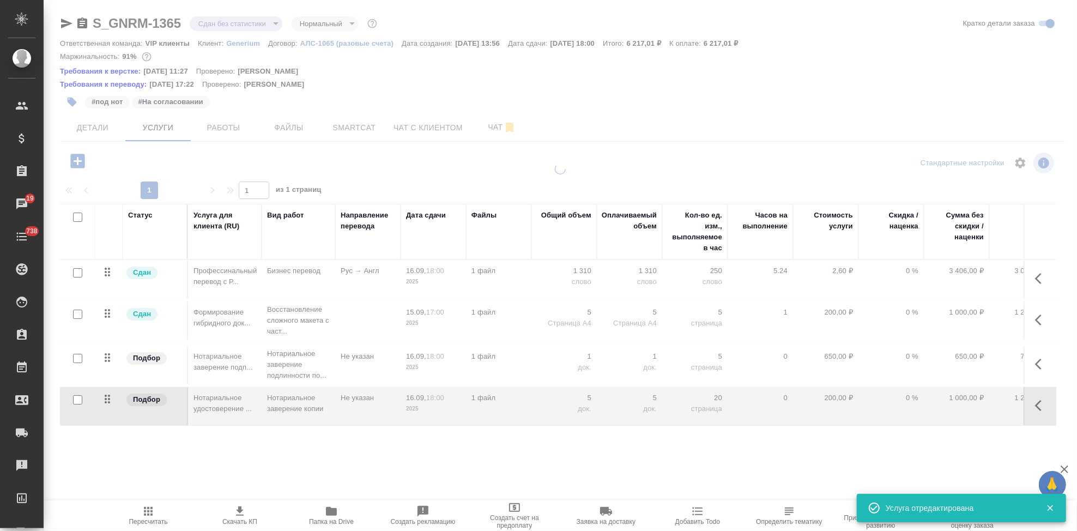
click at [151, 516] on icon "button" at bounding box center [148, 511] width 13 height 13
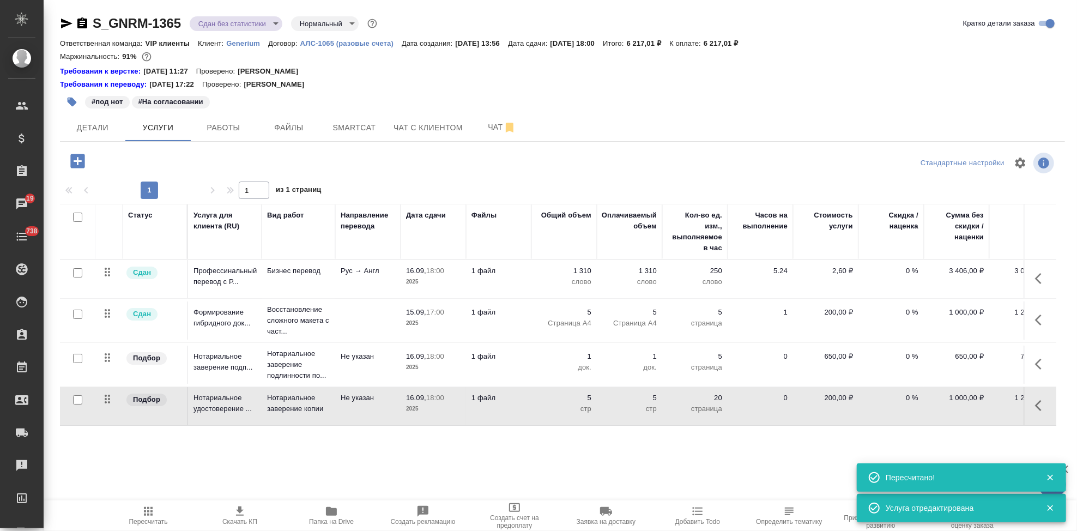
click at [240, 519] on span "Скачать КП" at bounding box center [239, 522] width 35 height 8
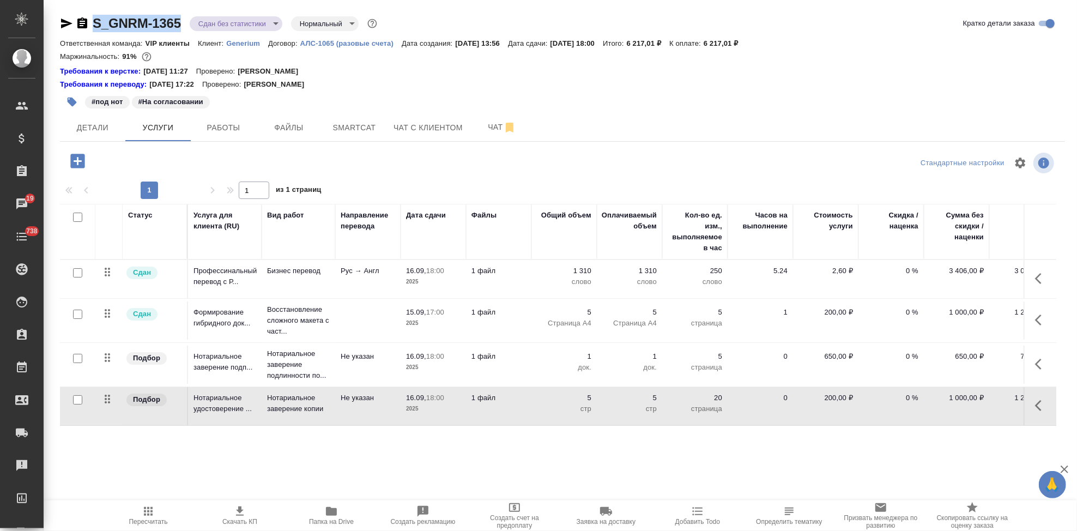
drag, startPoint x: 186, startPoint y: 24, endPoint x: 84, endPoint y: 25, distance: 101.4
click at [84, 25] on div "S_GNRM-1365 Сдан без статистики distributed Нормальный normal" at bounding box center [219, 23] width 319 height 17
copy link "S_GNRM-1365"
